Goal: Information Seeking & Learning: Learn about a topic

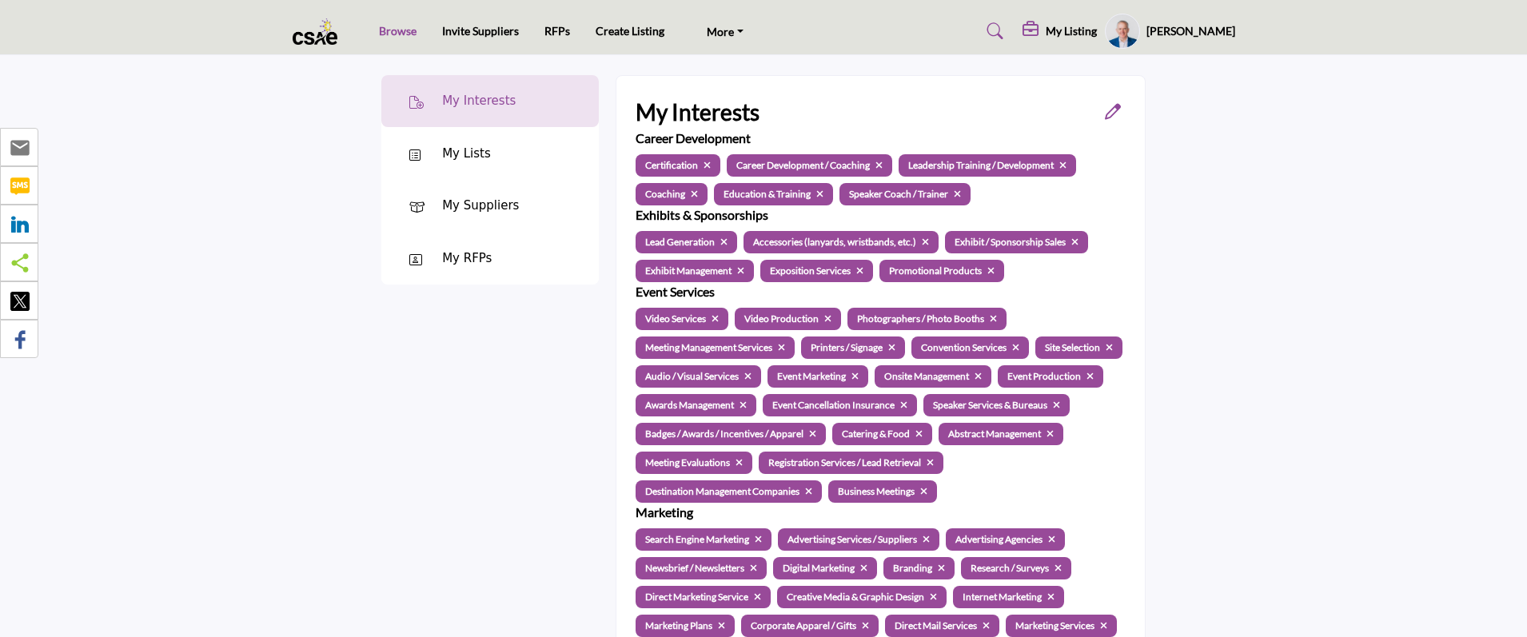
click at [389, 28] on link "Browse" at bounding box center [398, 31] width 38 height 14
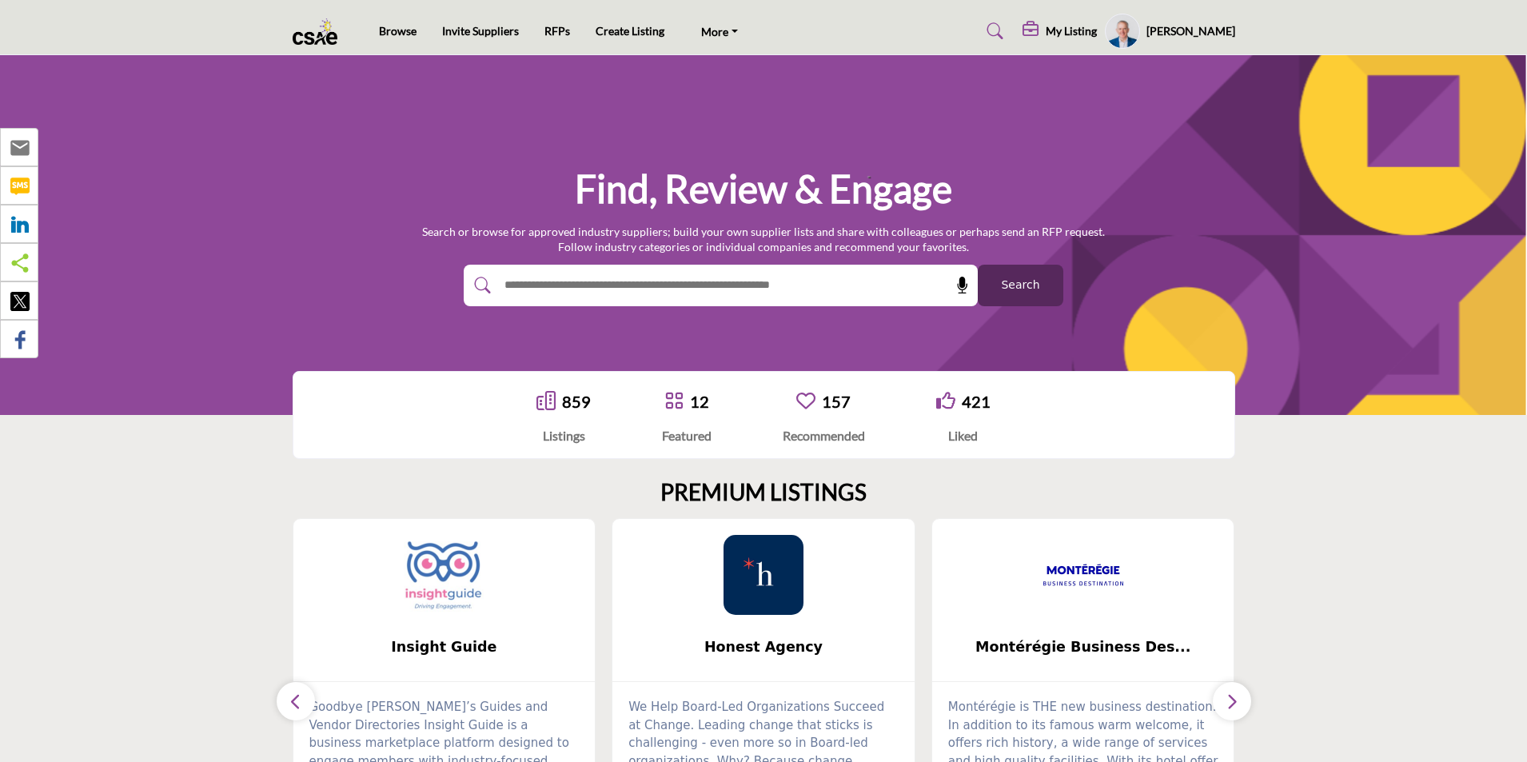
click at [417, 582] on img at bounding box center [444, 575] width 80 height 80
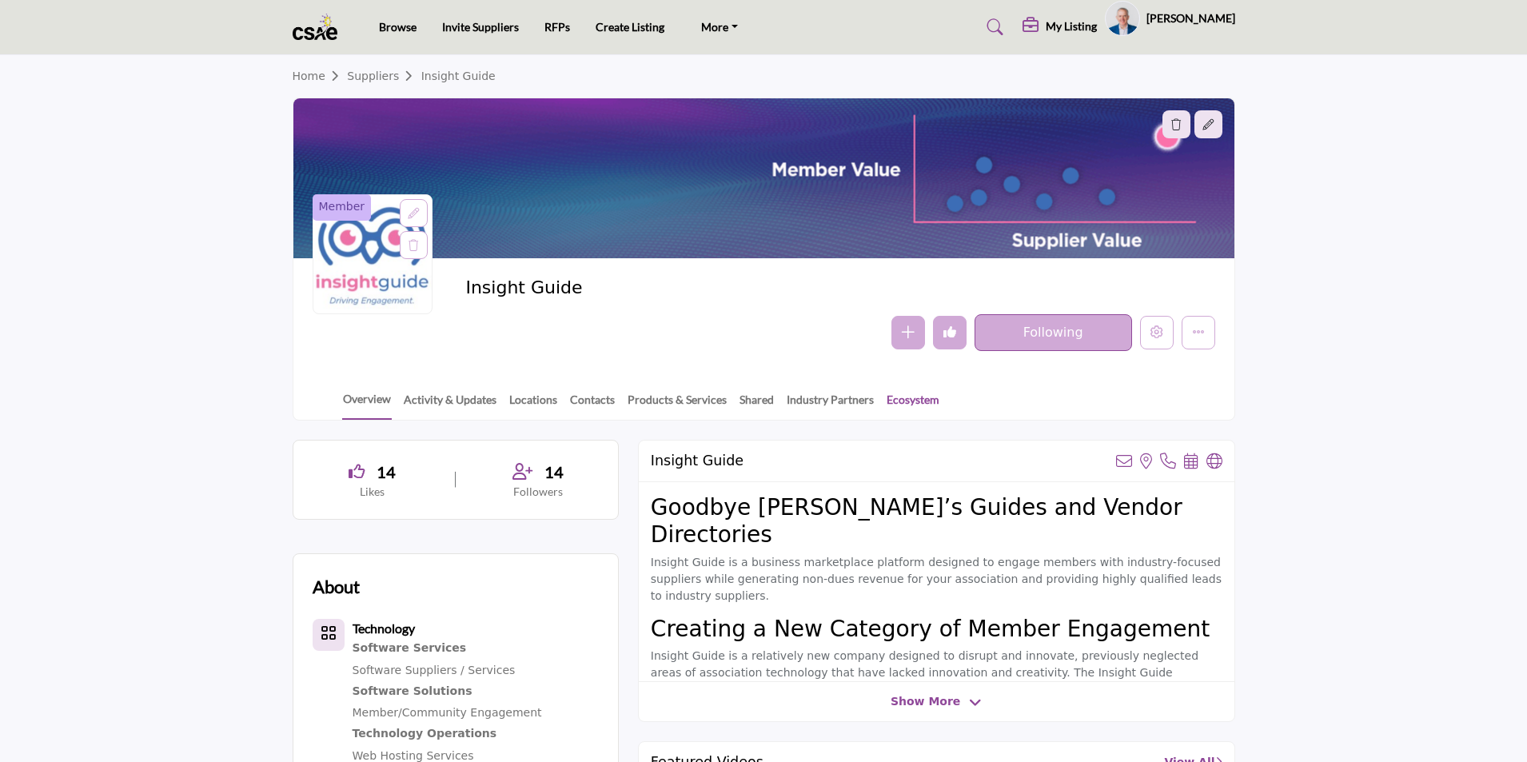
click at [900, 399] on link "Ecosystem" at bounding box center [913, 405] width 54 height 28
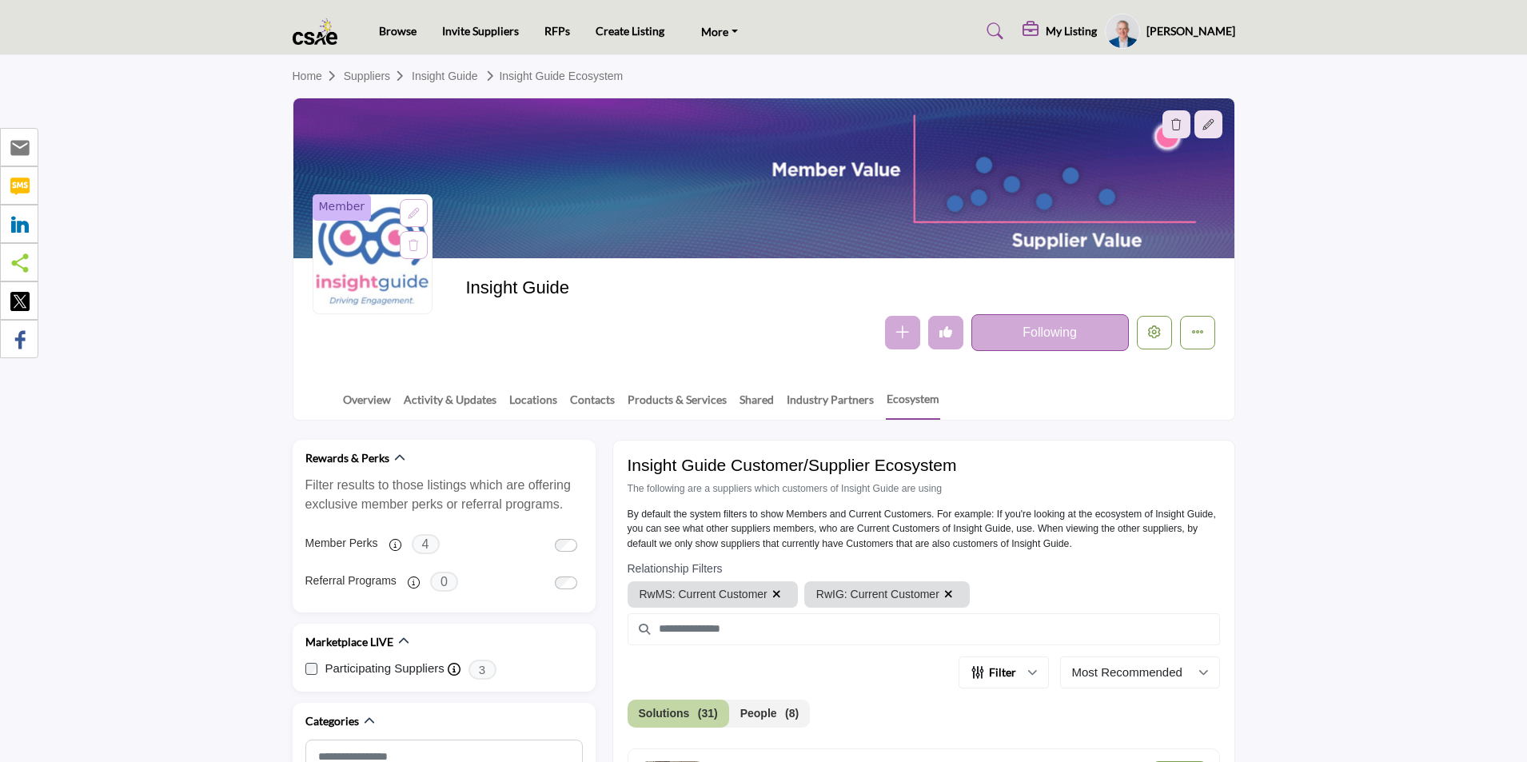
click at [1140, 26] on profile-featured-4957a38b-70fd-449d-98bd-68ddb9a3b74a "Show hide supplier dropdown" at bounding box center [1122, 31] width 35 height 35
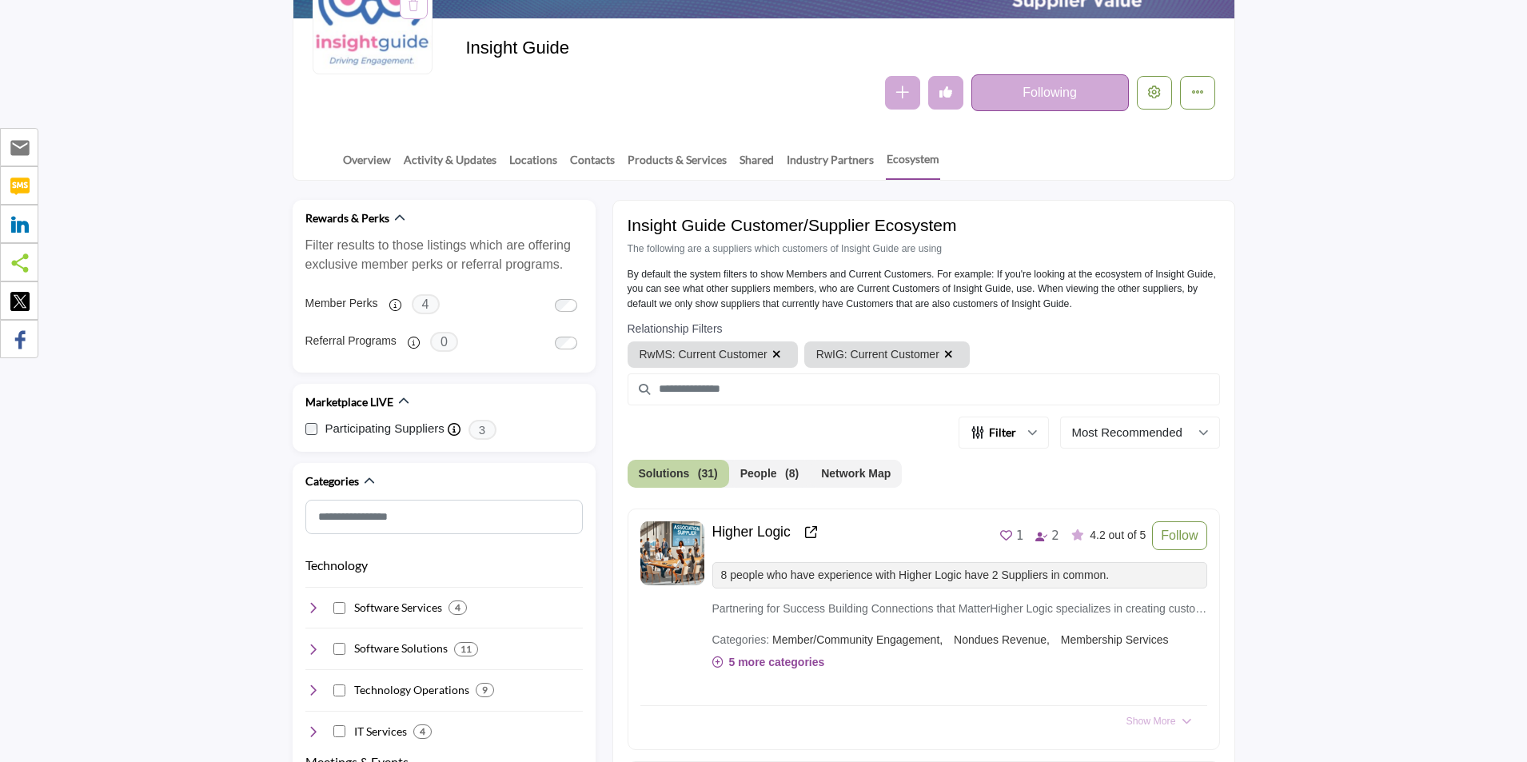
click at [844, 475] on button "Network Map" at bounding box center [856, 474] width 92 height 28
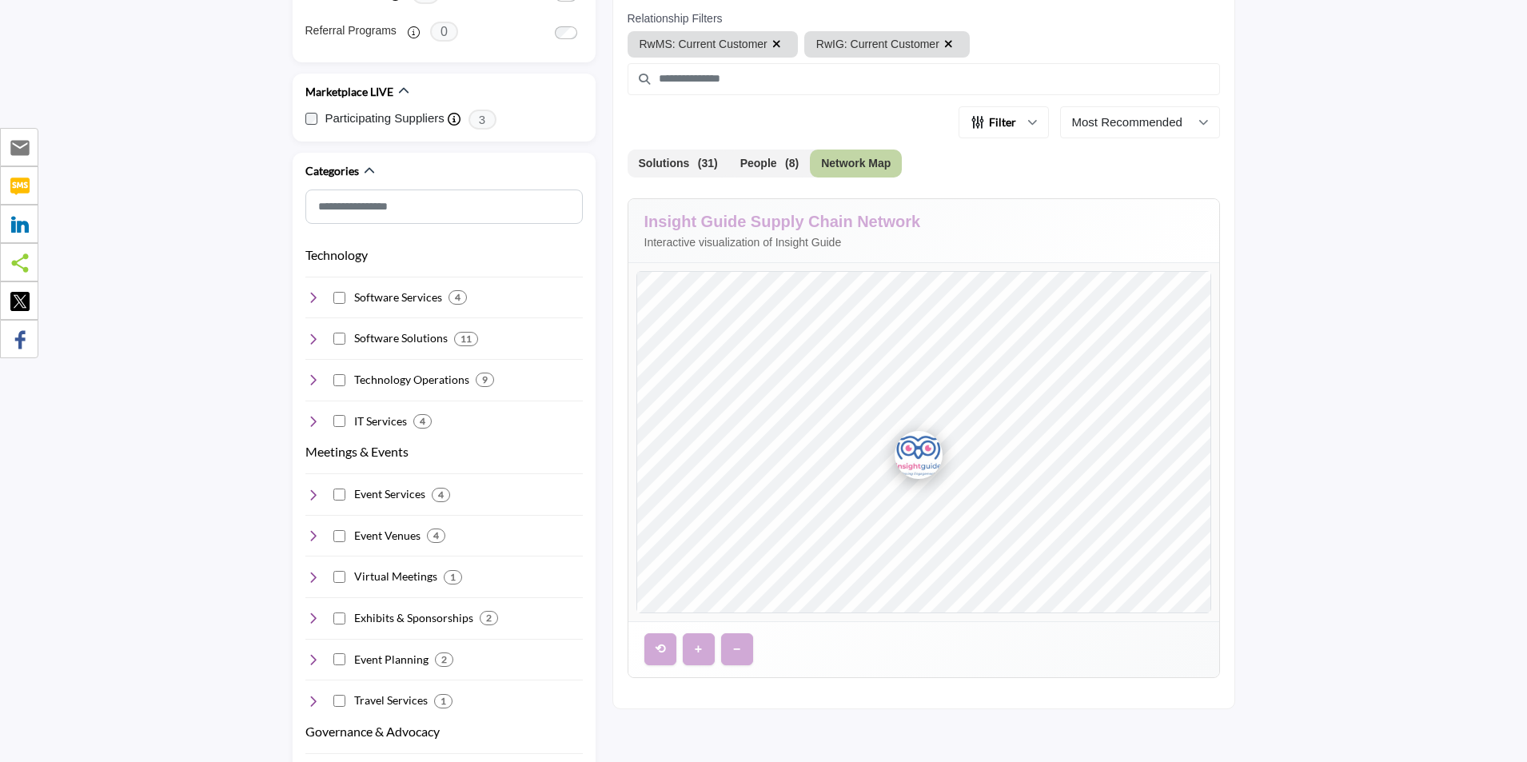
scroll to position [560, 0]
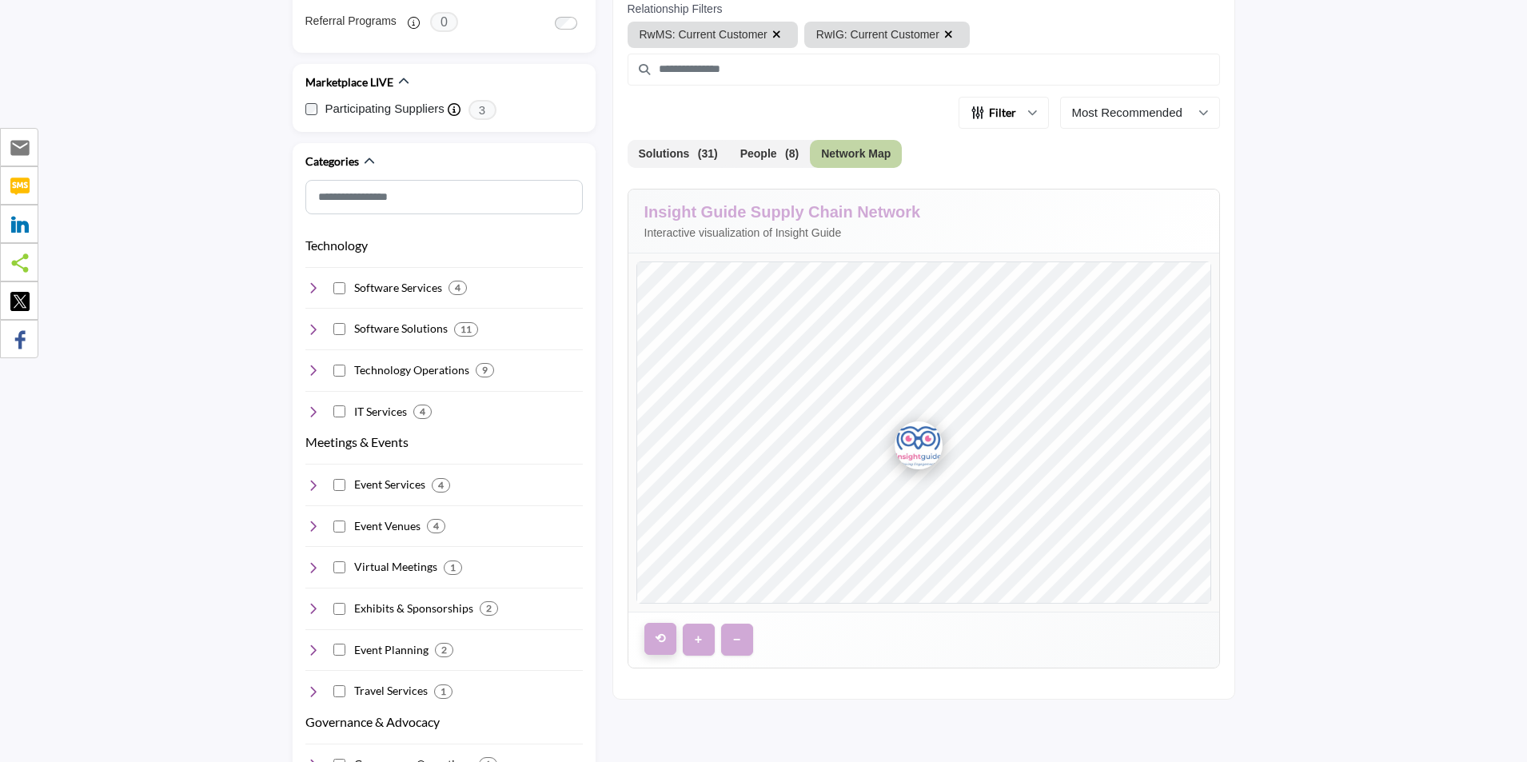
click at [661, 646] on button "⟲" at bounding box center [660, 639] width 32 height 32
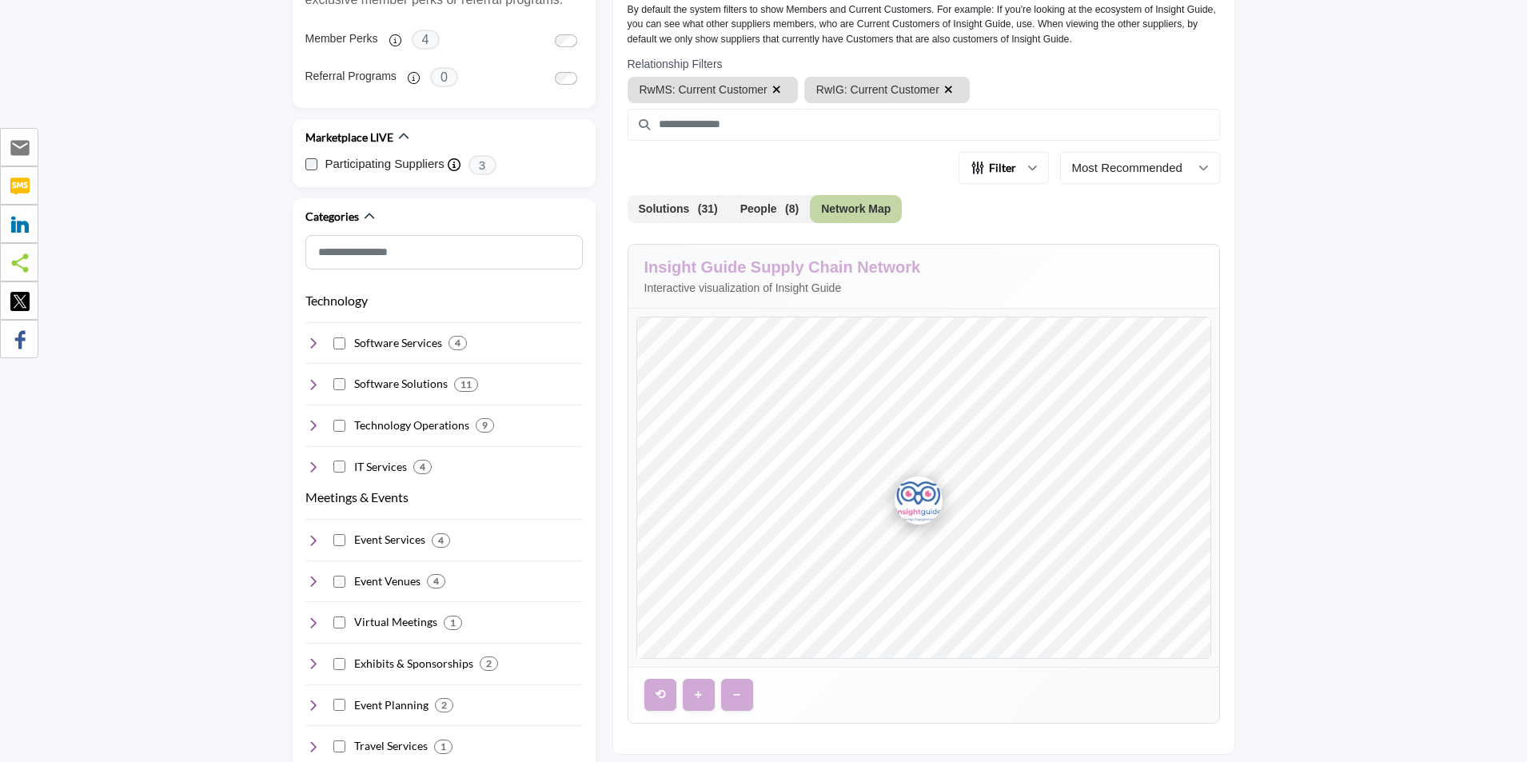
scroll to position [480, 0]
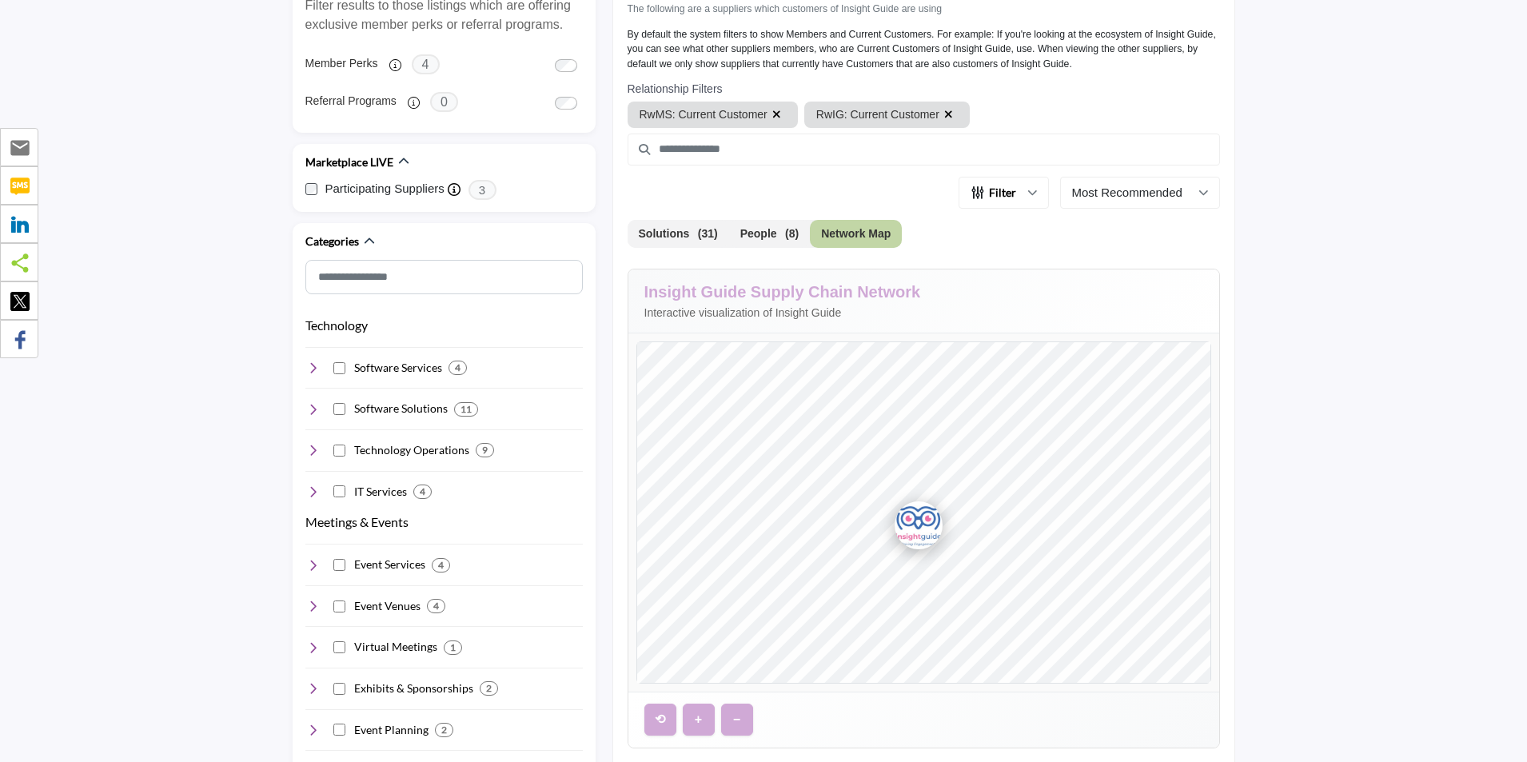
click at [772, 112] on icon "button" at bounding box center [776, 114] width 9 height 11
click at [769, 116] on icon "button" at bounding box center [771, 114] width 9 height 11
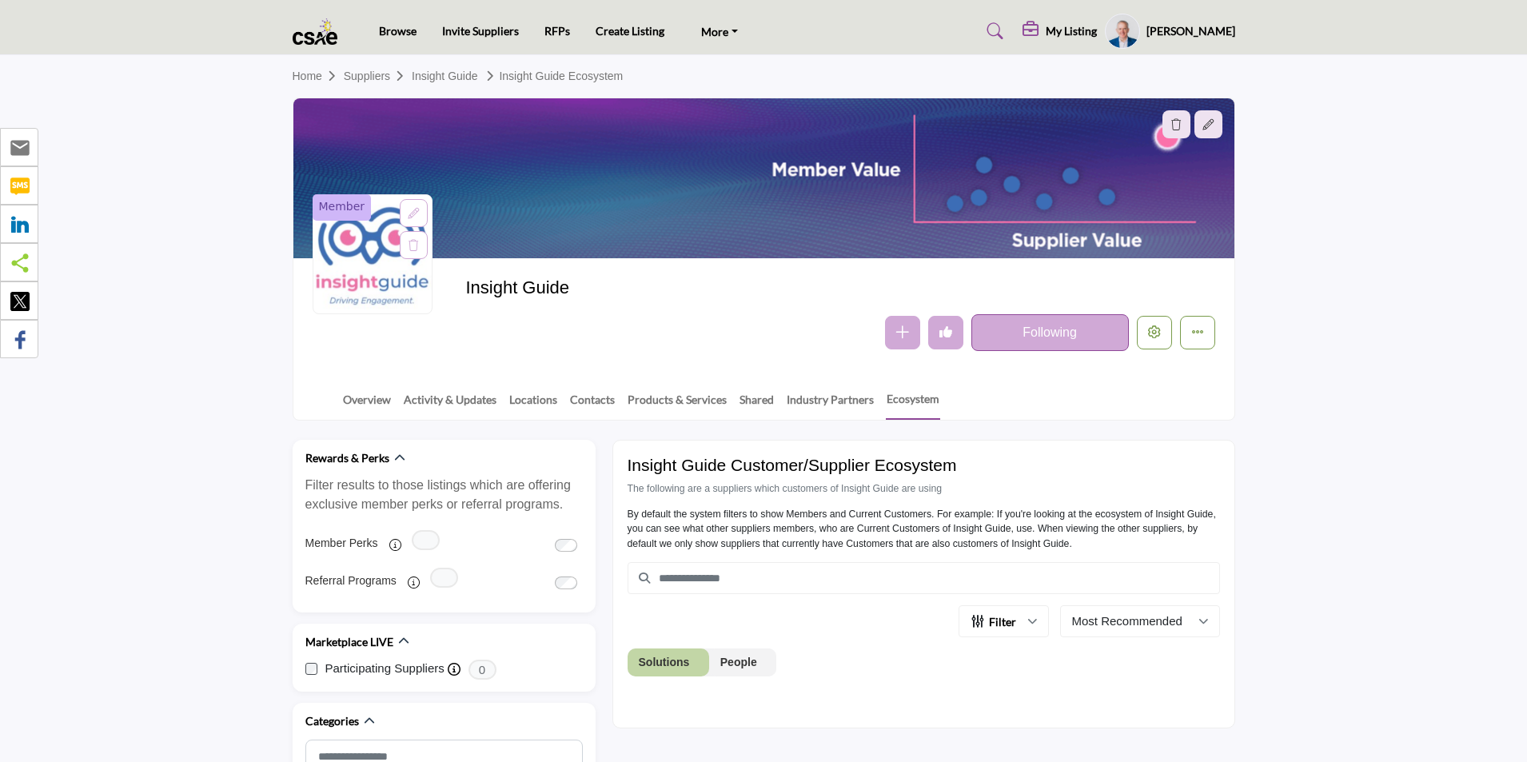
scroll to position [479, 0]
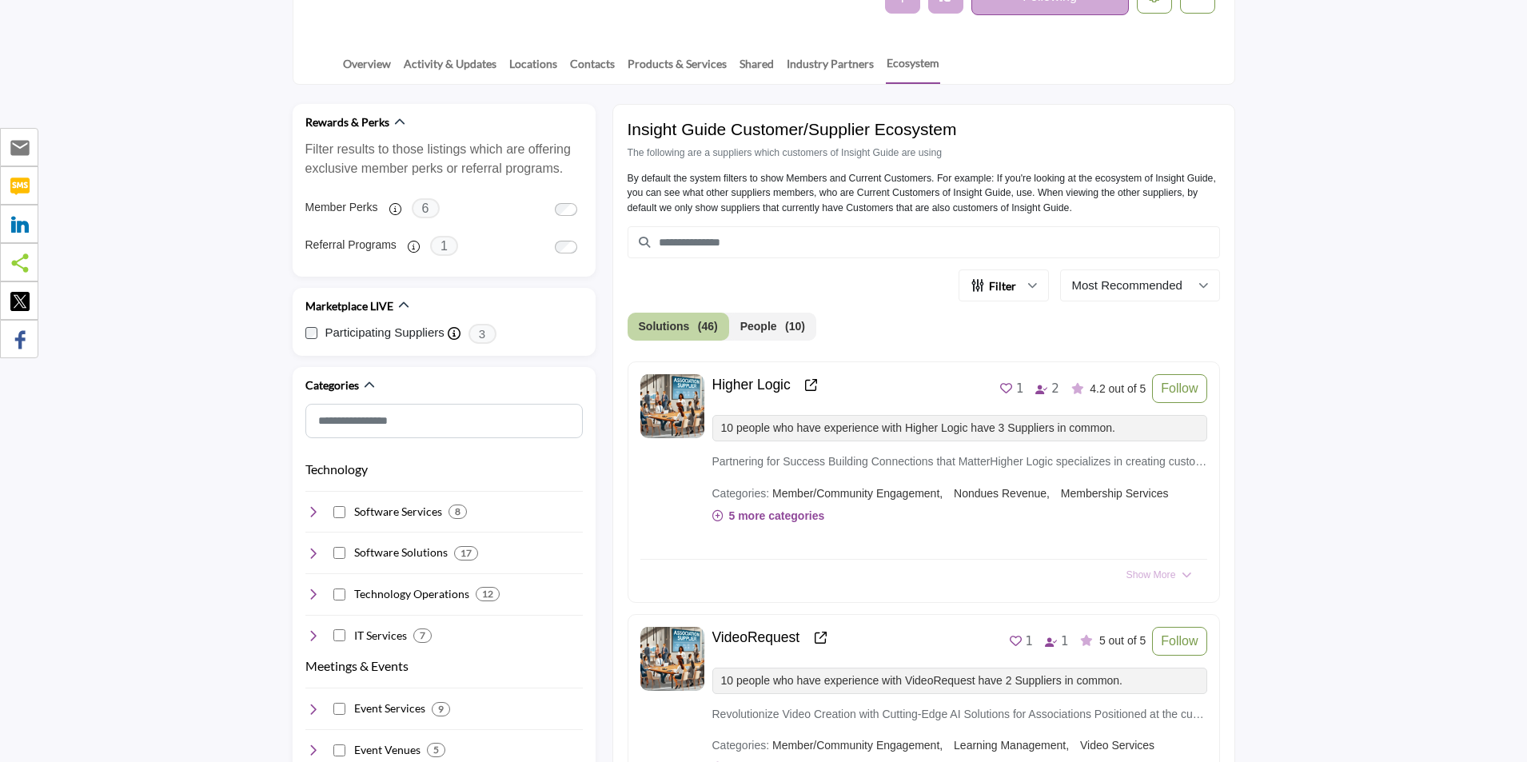
scroll to position [80, 0]
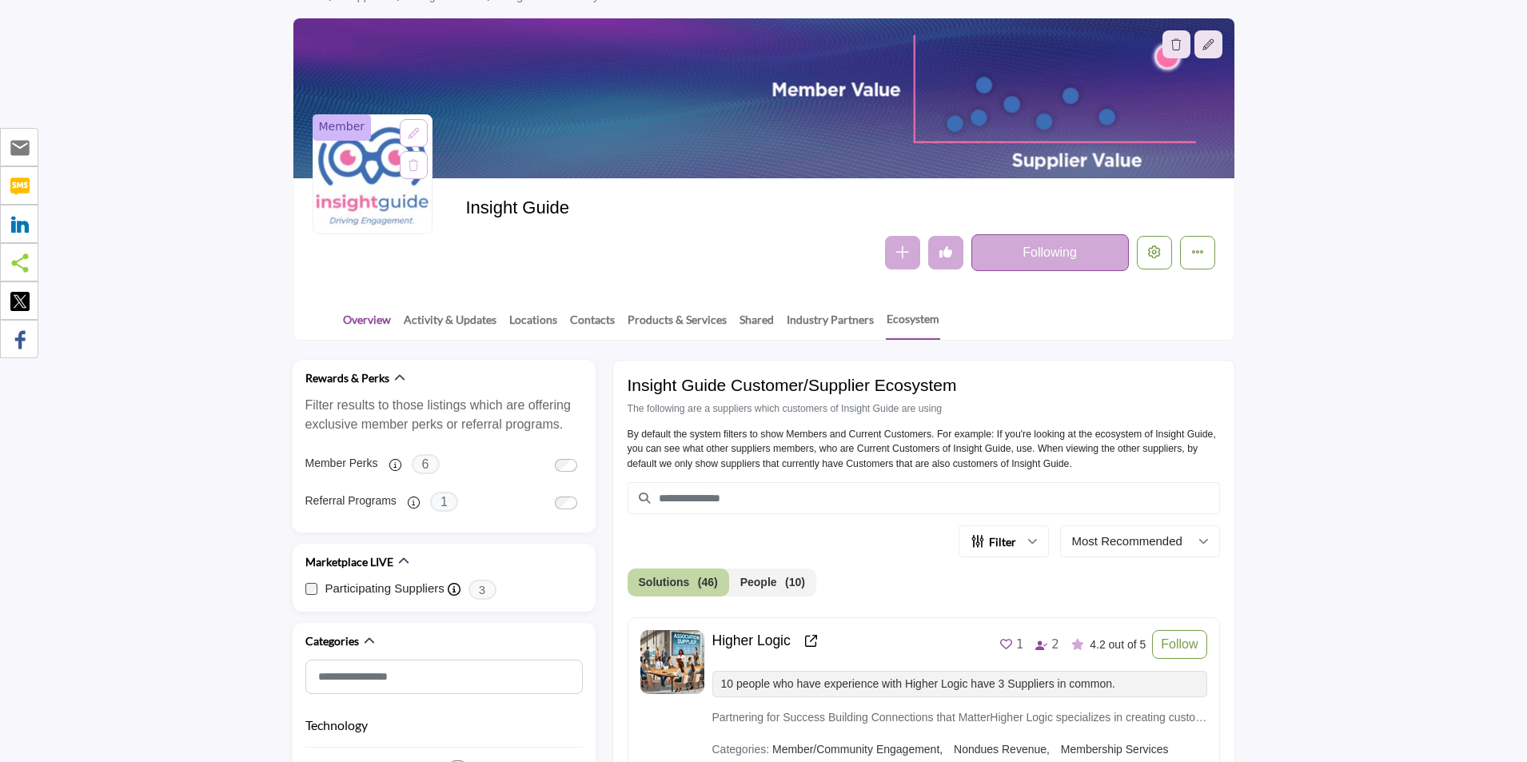
click at [363, 316] on link "Overview" at bounding box center [367, 325] width 50 height 28
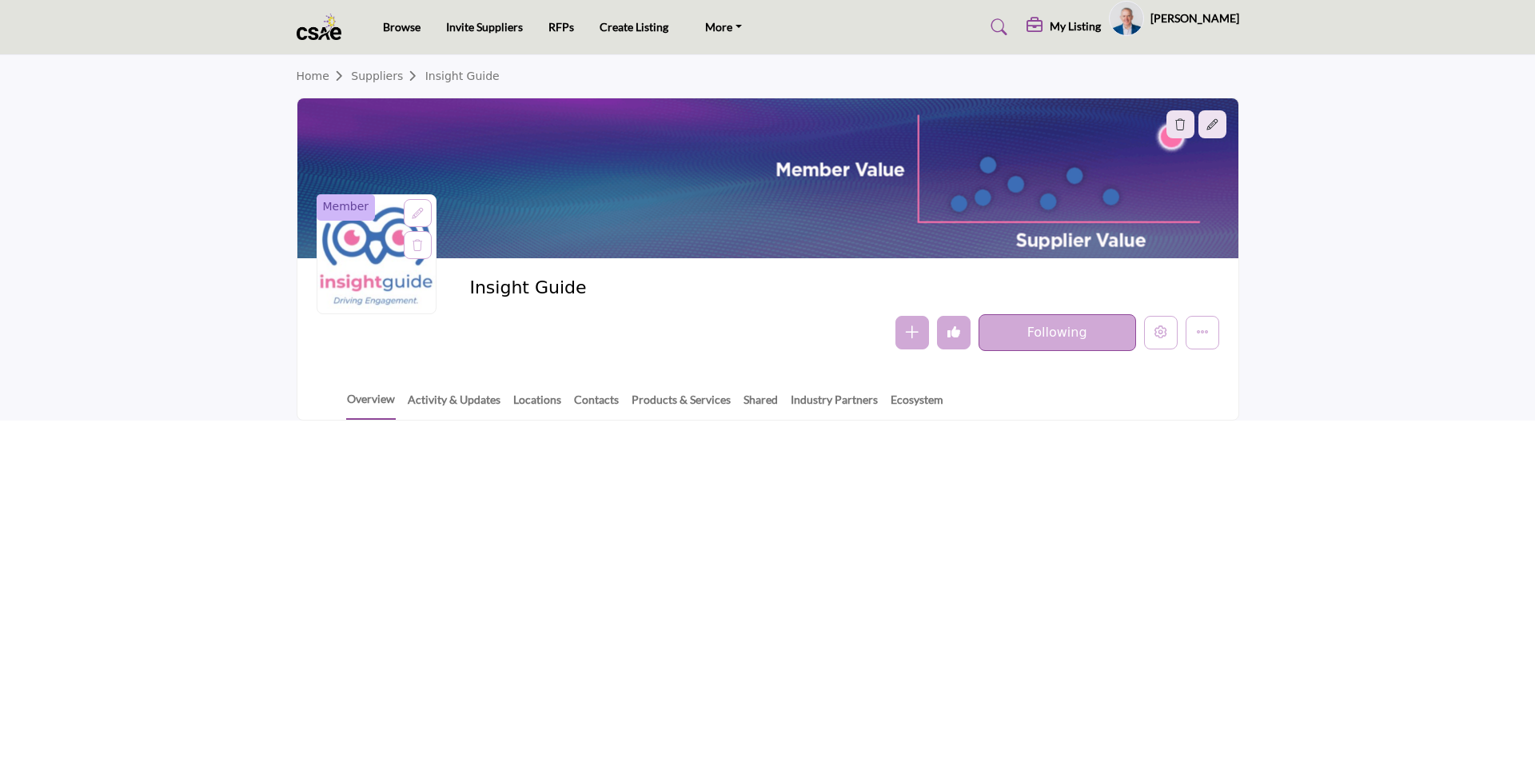
drag, startPoint x: 0, startPoint y: 0, endPoint x: 204, endPoint y: 168, distance: 264.1
click at [204, 168] on section "Home Suppliers Insight Guide Member Insight Guide Follow Following" at bounding box center [767, 237] width 1535 height 365
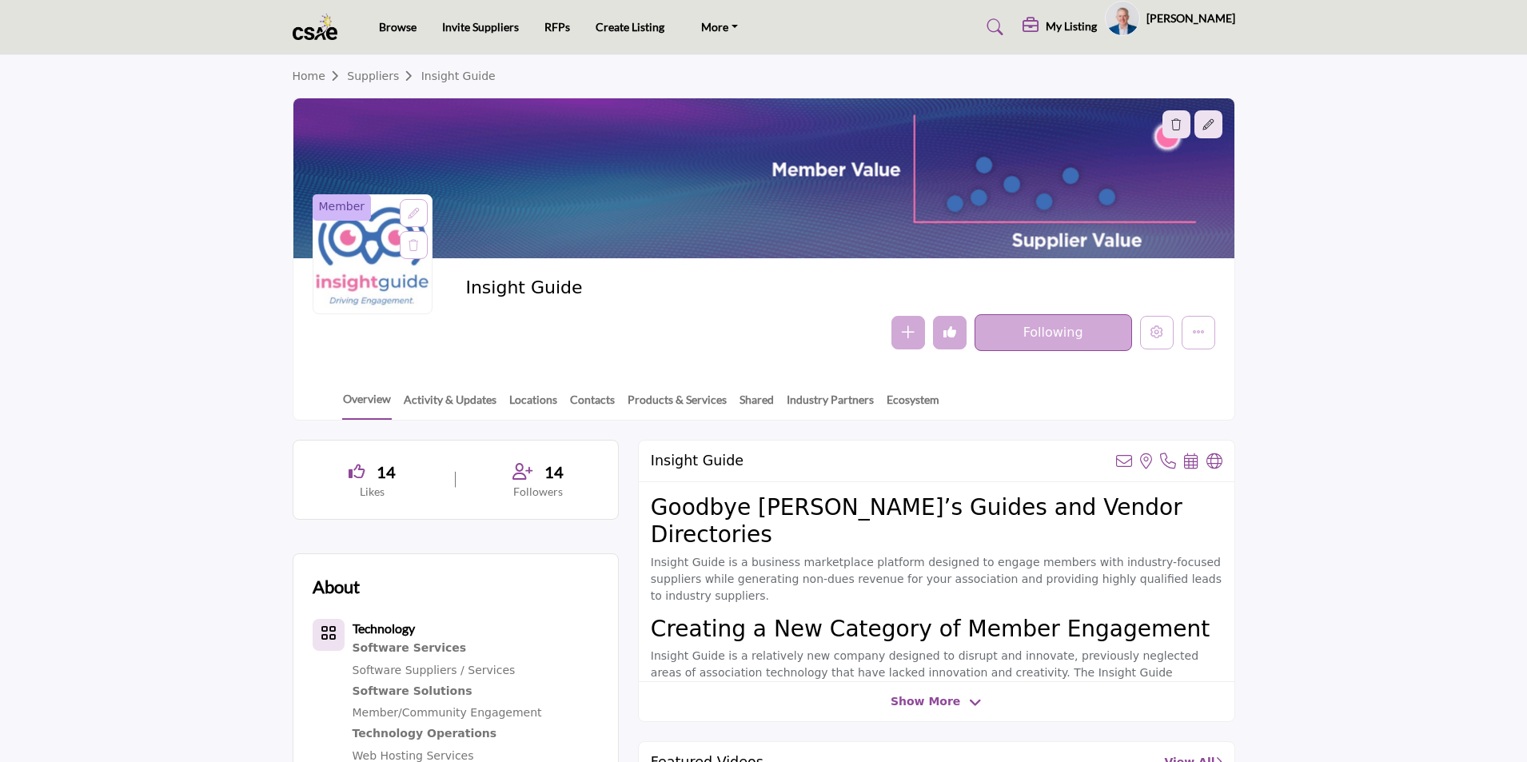
click at [0, 0] on div at bounding box center [0, 0] width 0 height 0
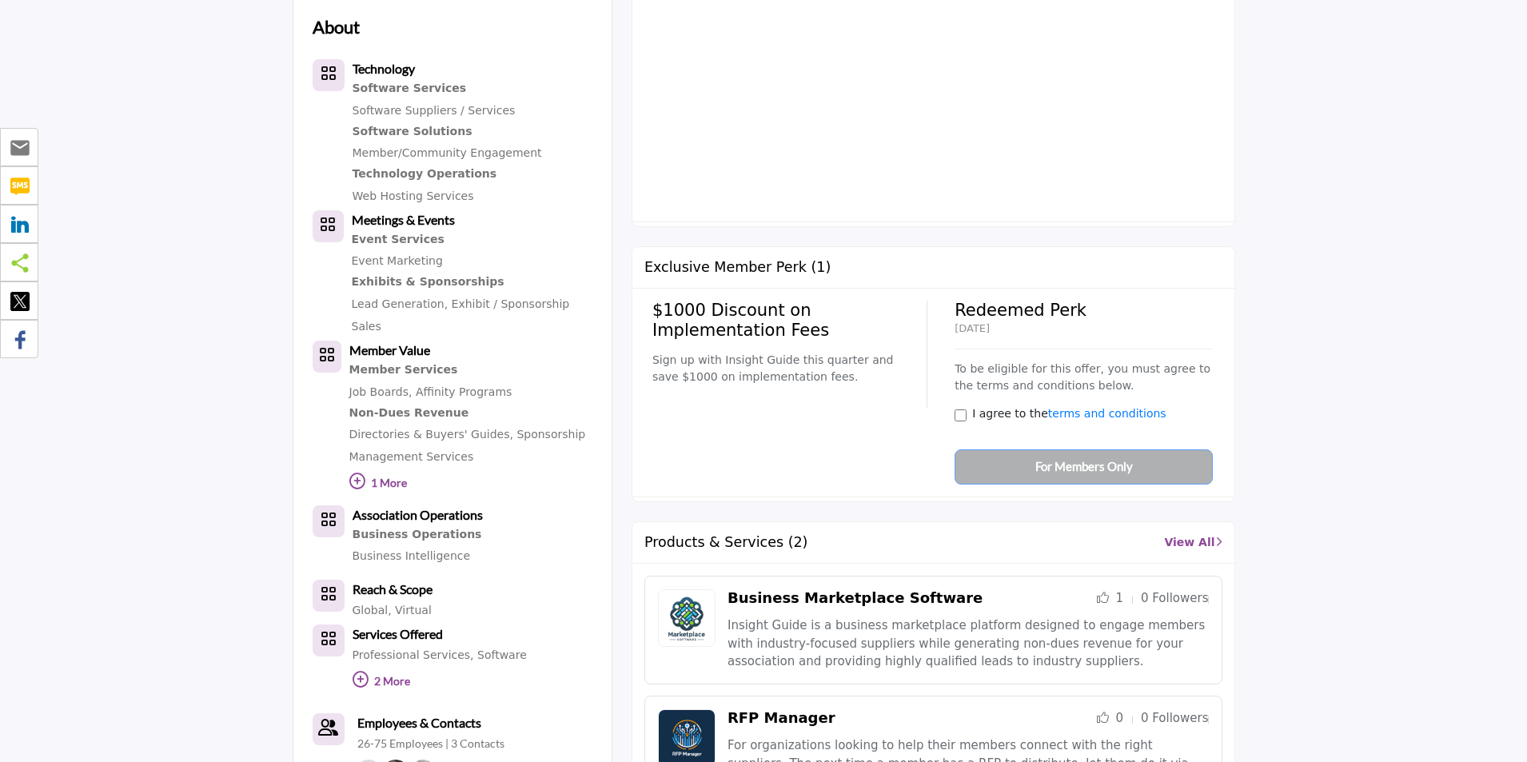
scroll to position [624, 0]
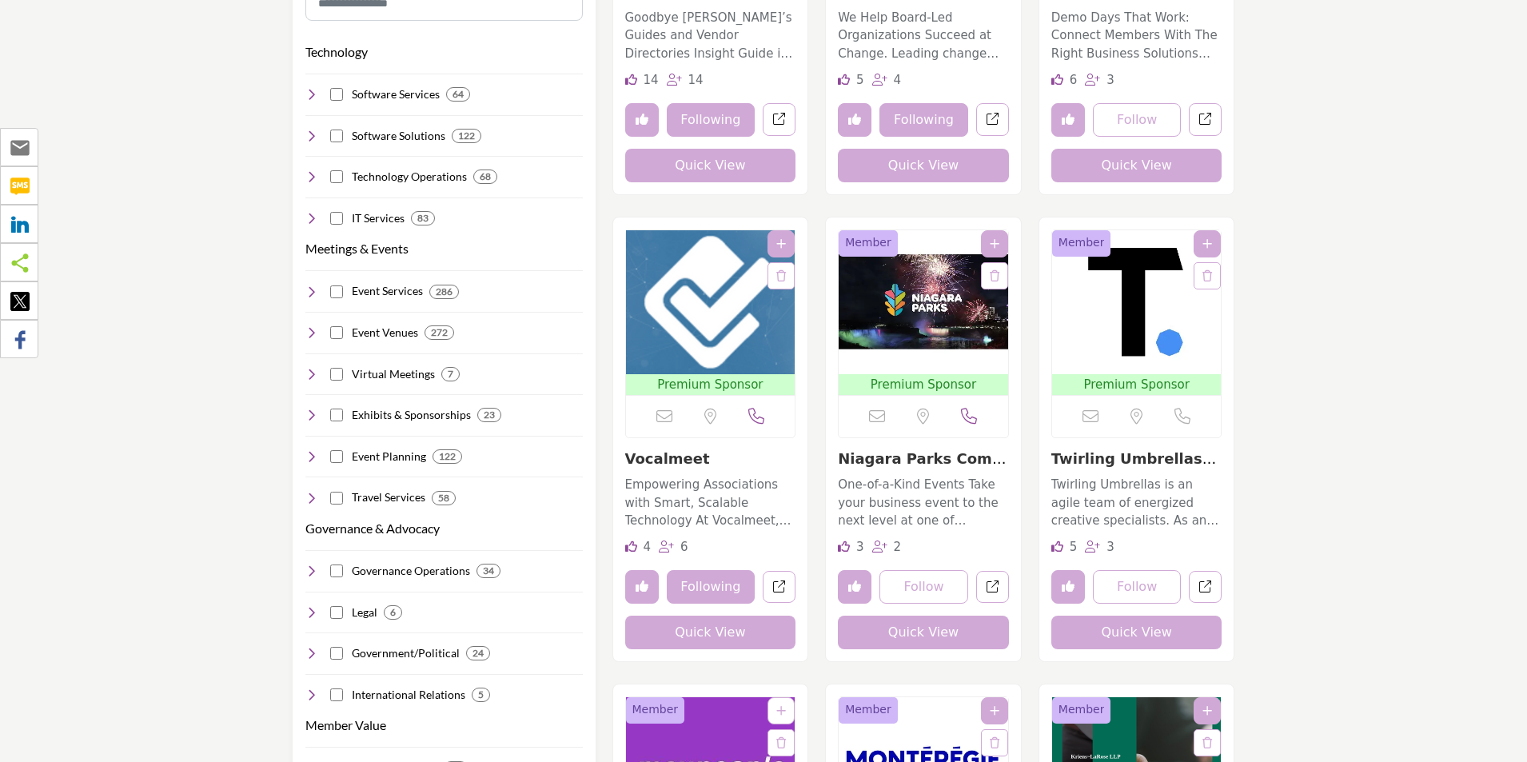
scroll to position [640, 0]
